Goal: Information Seeking & Learning: Learn about a topic

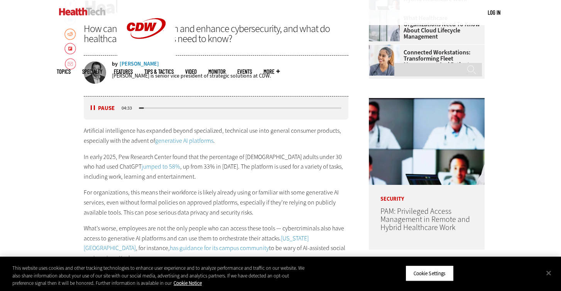
scroll to position [409, 0]
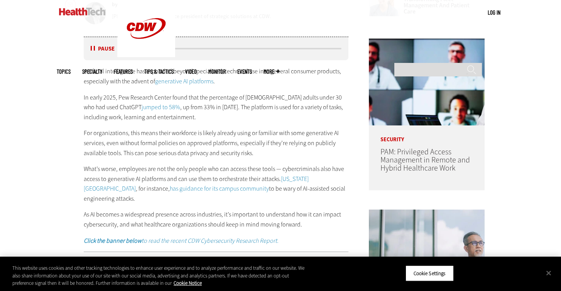
click at [199, 156] on p "For organizations, this means their workforce is likely already using or famili…" at bounding box center [216, 143] width 265 height 30
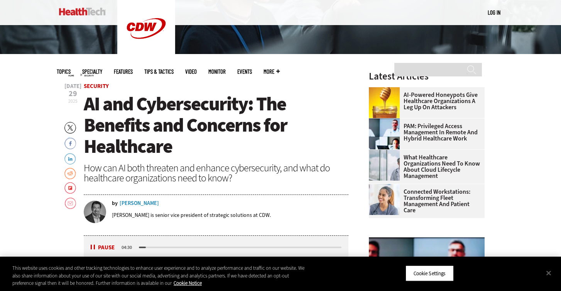
scroll to position [212, 0]
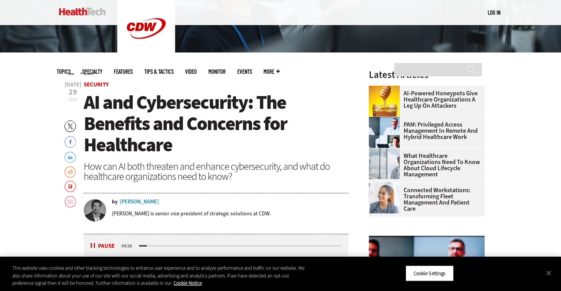
click at [186, 174] on div "How can AI both threaten and enhance cybersecurity, and what do healthcare orga…" at bounding box center [216, 171] width 265 height 20
click at [173, 178] on div "How can AI both threaten and enhance cybersecurity, and what do healthcare orga…" at bounding box center [216, 171] width 265 height 20
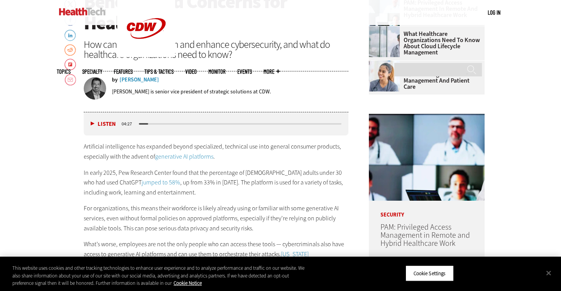
scroll to position [334, 0]
click at [173, 178] on p "In early 2025, Pew Research Center found that the percentage of [DEMOGRAPHIC_DA…" at bounding box center [216, 182] width 265 height 30
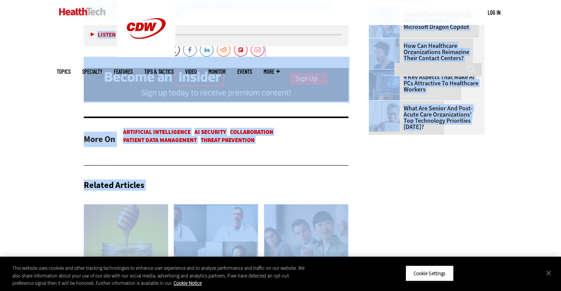
scroll to position [1120, 0]
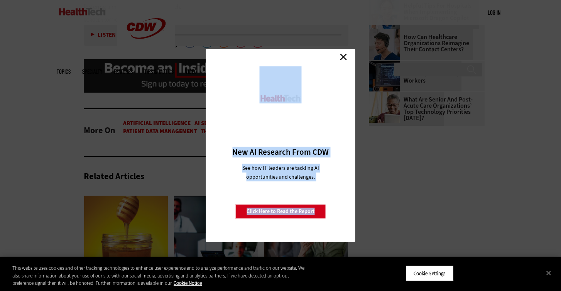
drag, startPoint x: 84, startPoint y: 51, endPoint x: 254, endPoint y: 62, distance: 169.7
click at [344, 57] on link "Close" at bounding box center [343, 57] width 12 height 12
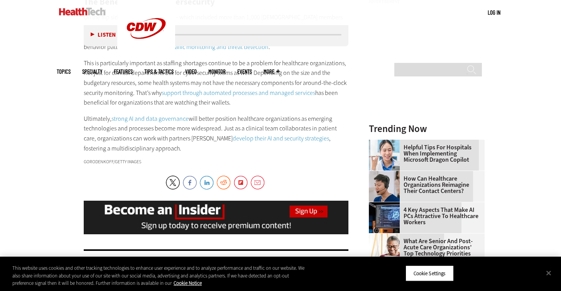
scroll to position [976, 0]
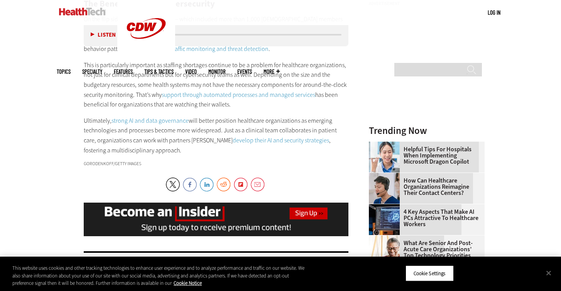
click at [264, 161] on div "gorodenkoff/Getty Images" at bounding box center [216, 163] width 265 height 5
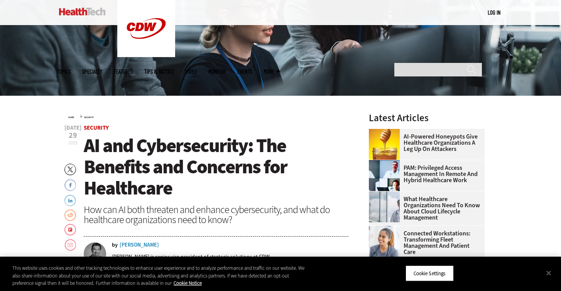
scroll to position [90, 0]
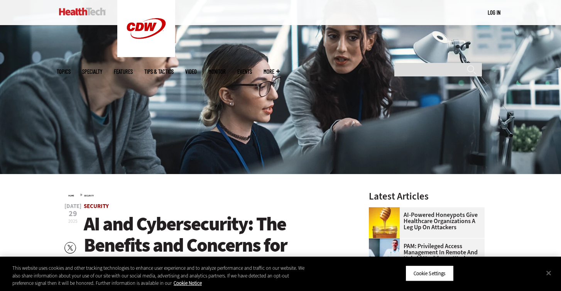
drag, startPoint x: 144, startPoint y: 143, endPoint x: 84, endPoint y: 207, distance: 87.0
click at [548, 270] on button "Close" at bounding box center [548, 272] width 17 height 17
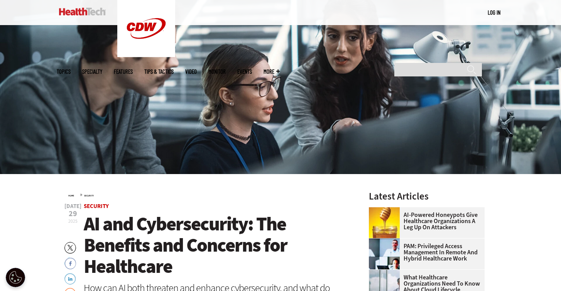
copy article "Loremips DO sit Ametconsectet: Adi Elitsedd eiu Temporin utl Etdolorema Ali eni…"
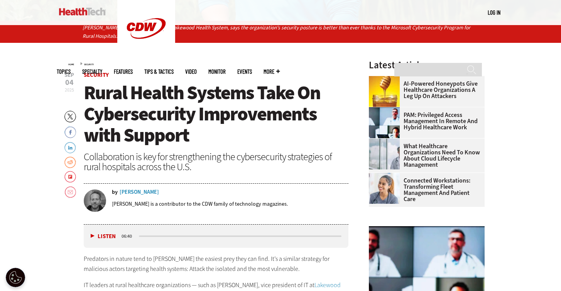
scroll to position [244, 0]
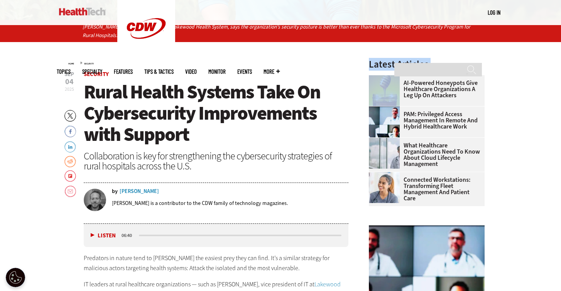
drag, startPoint x: 62, startPoint y: 72, endPoint x: 66, endPoint y: 68, distance: 4.9
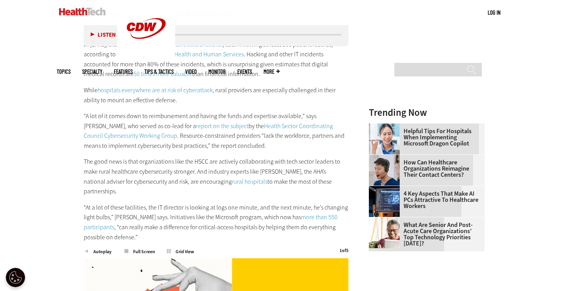
scroll to position [998, 0]
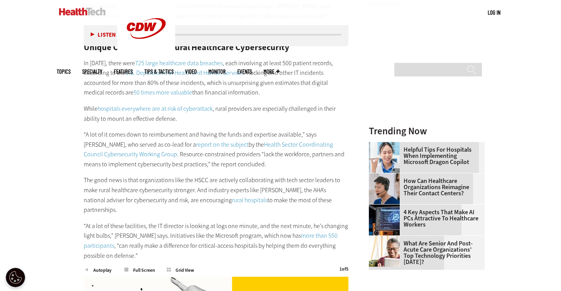
click at [198, 221] on p "“At a lot of these facilities, the IT director is looking at logs one minute, a…" at bounding box center [216, 240] width 265 height 39
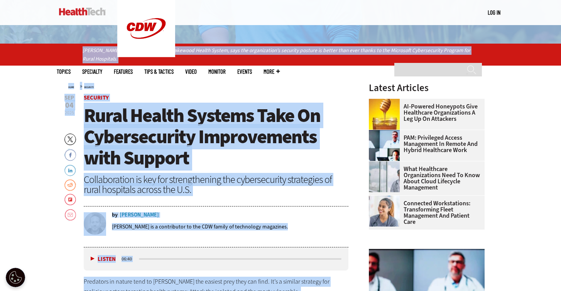
scroll to position [205, 0]
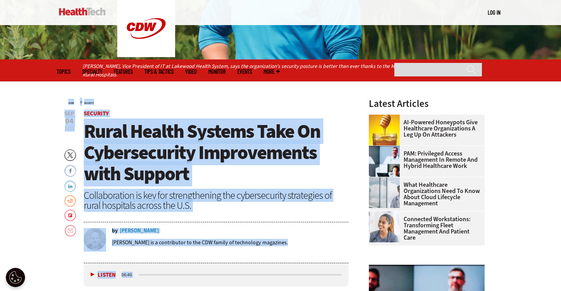
drag, startPoint x: 109, startPoint y: 213, endPoint x: 69, endPoint y: 103, distance: 116.5
copy div "Home » Security Close New AI Research From CDW See how IT leaders are tackling …"
